Goal: Information Seeking & Learning: Learn about a topic

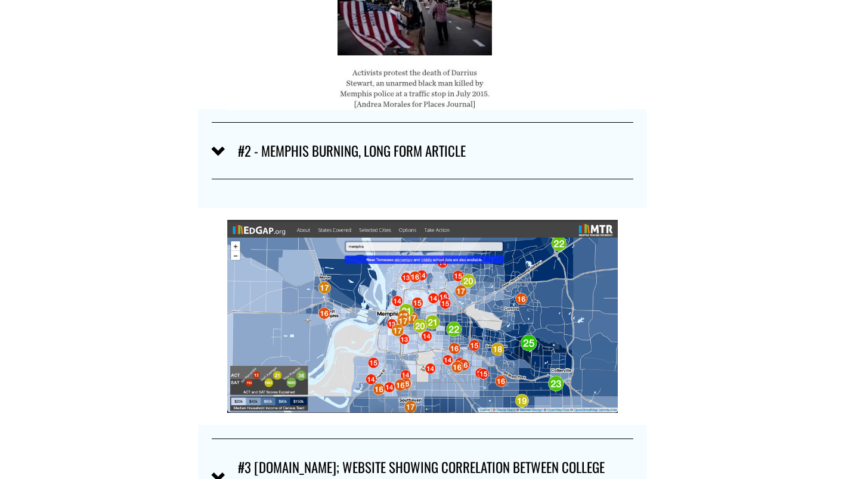
scroll to position [1002, 0]
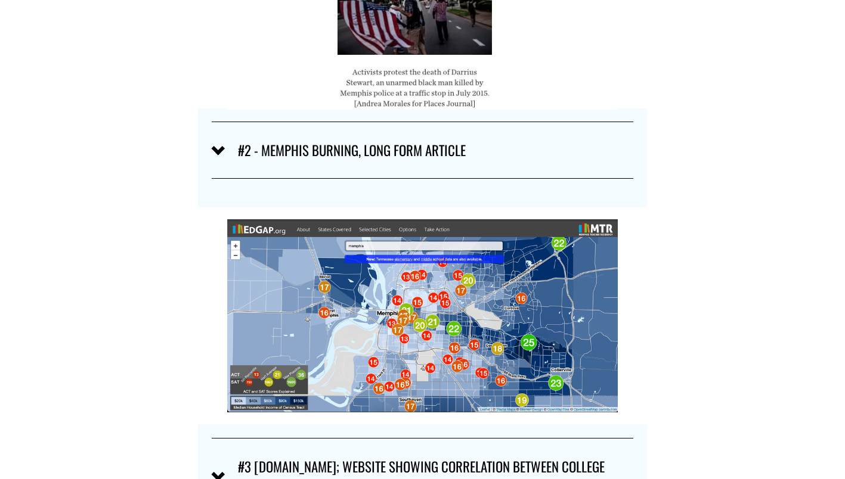
click at [216, 154] on div at bounding box center [218, 147] width 13 height 13
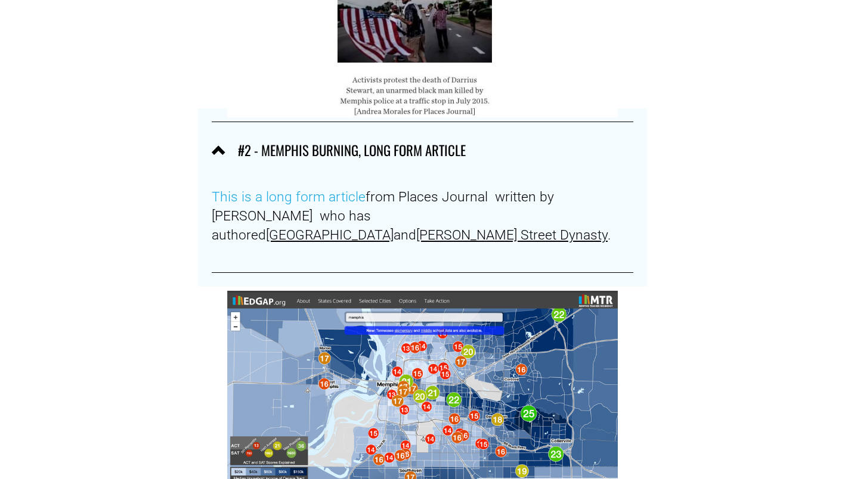
click at [209, 153] on div "#2 - MEMPHIS BURNING, LONG FORM ARTICLE This is a long form article from Places…" at bounding box center [422, 198] width 448 height 178
click at [221, 157] on div at bounding box center [218, 152] width 13 height 13
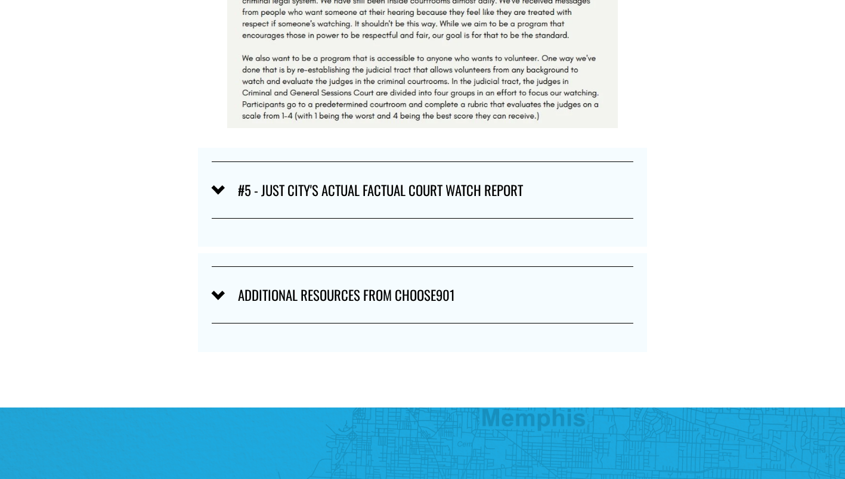
scroll to position [2038, 0]
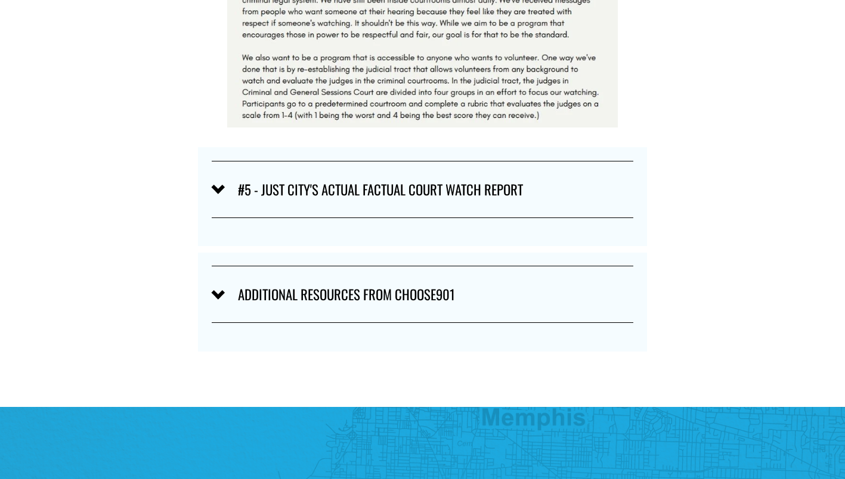
click at [217, 194] on button "#5 - JUST CITY'S ACTUAL FACTUAL COURT WATCH REPORT" at bounding box center [423, 190] width 422 height 56
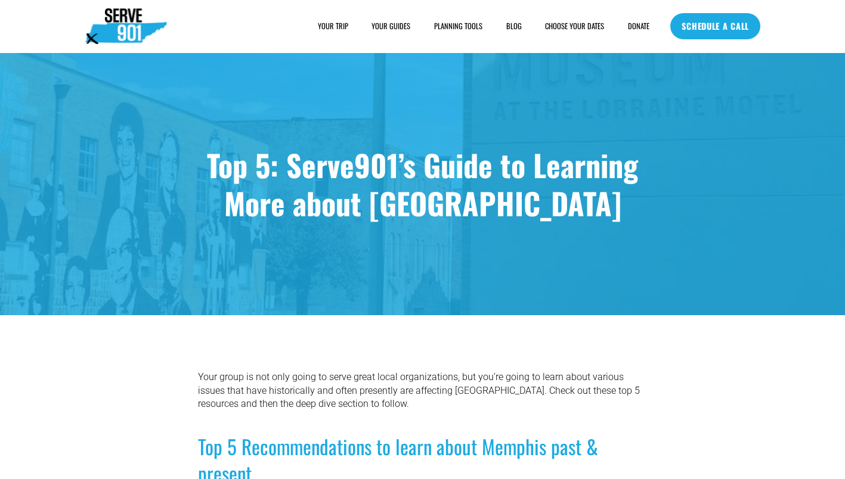
scroll to position [0, 0]
